Goal: Task Accomplishment & Management: Manage account settings

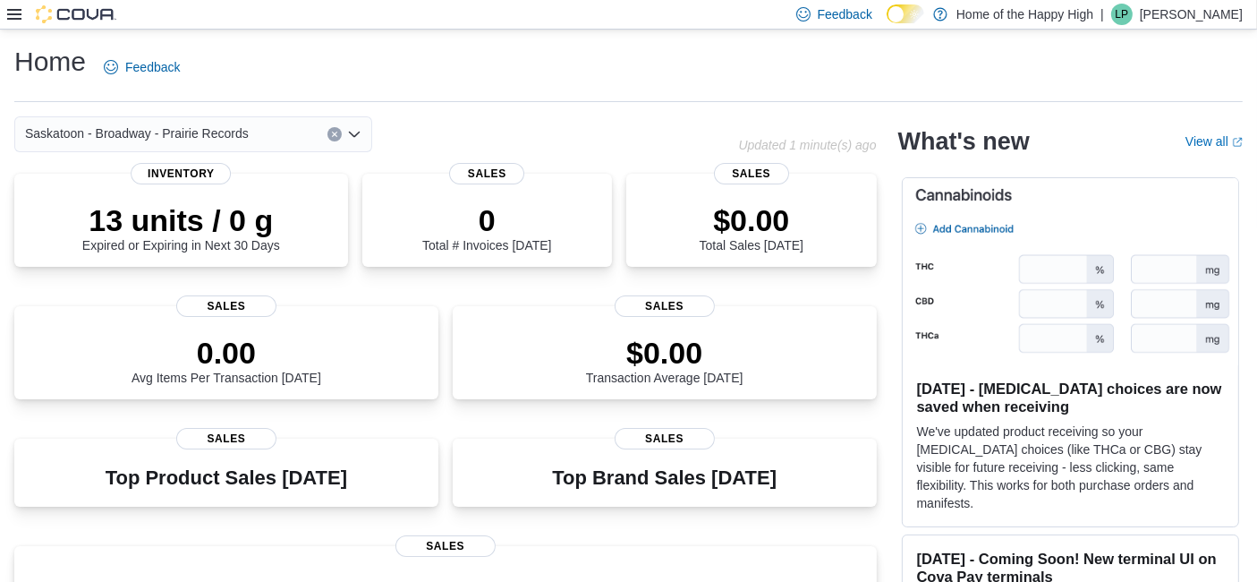
click at [1199, 24] on p "Lulu Perry" at bounding box center [1191, 14] width 103 height 21
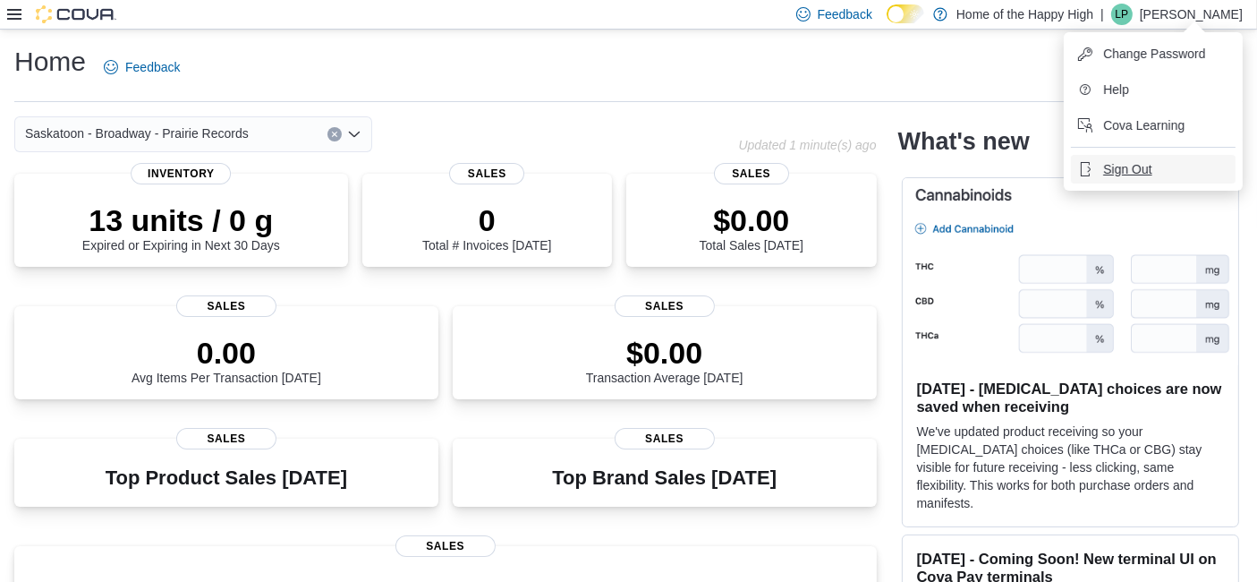
click at [1189, 167] on button "Sign Out" at bounding box center [1153, 169] width 165 height 29
